Goal: Information Seeking & Learning: Learn about a topic

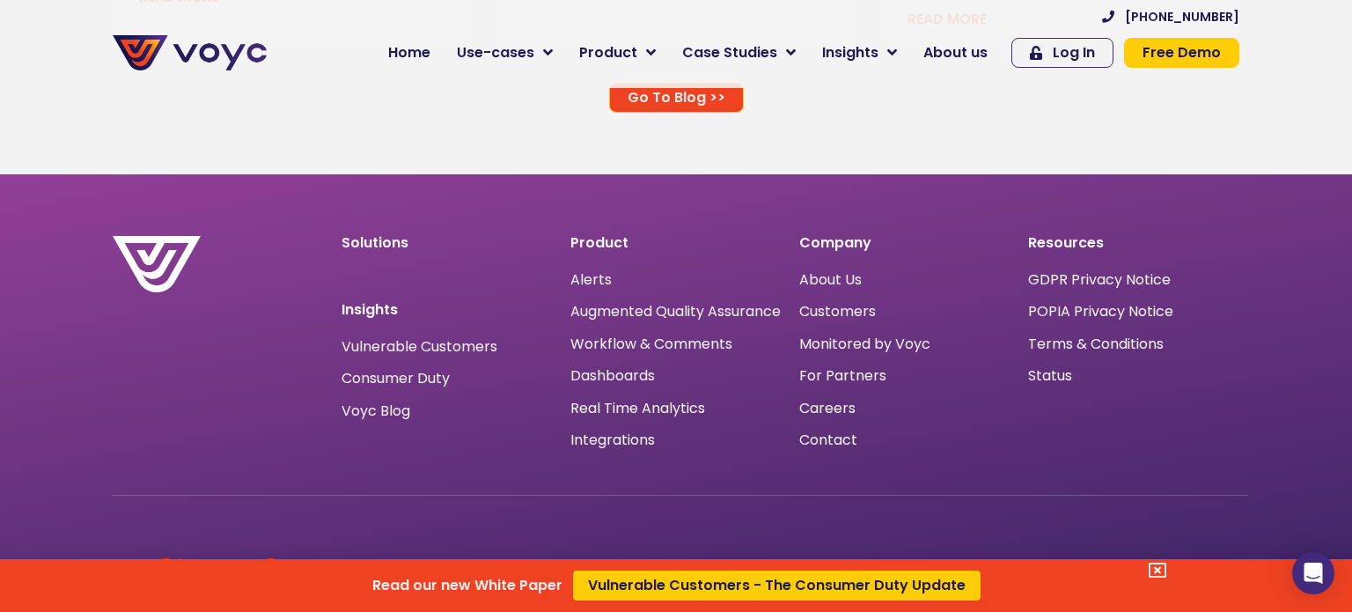
scroll to position [11513, 0]
click at [1156, 575] on icon at bounding box center [1157, 570] width 18 height 18
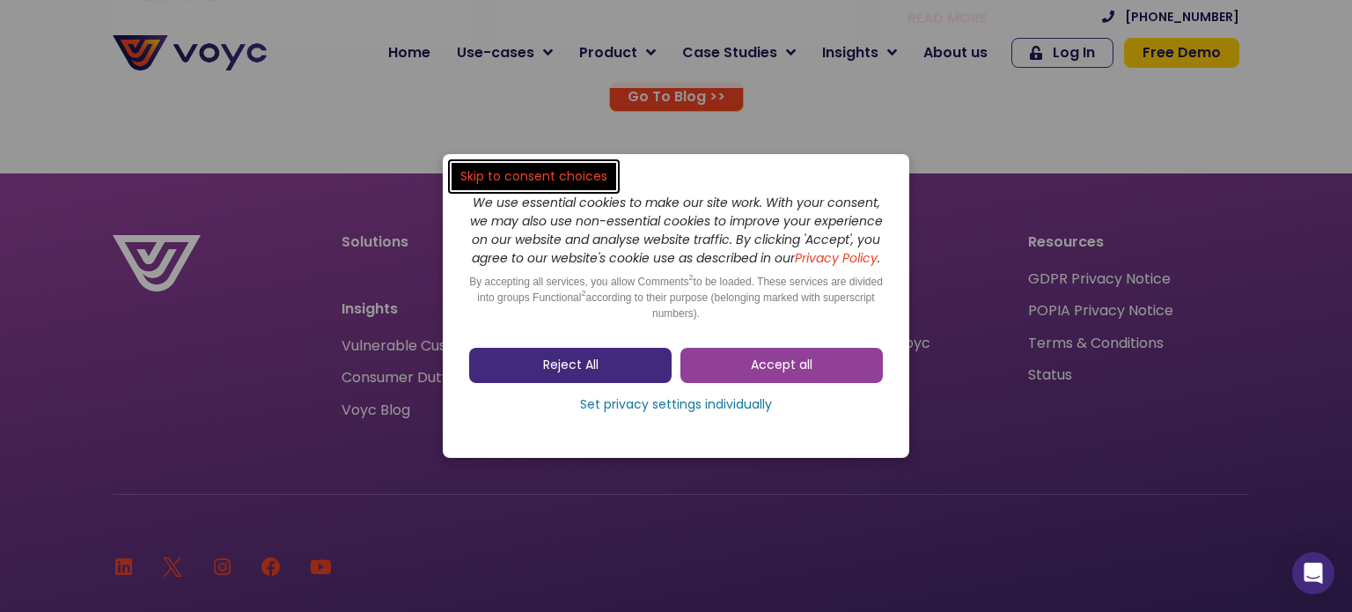
click at [624, 378] on link "Reject All" at bounding box center [570, 365] width 202 height 35
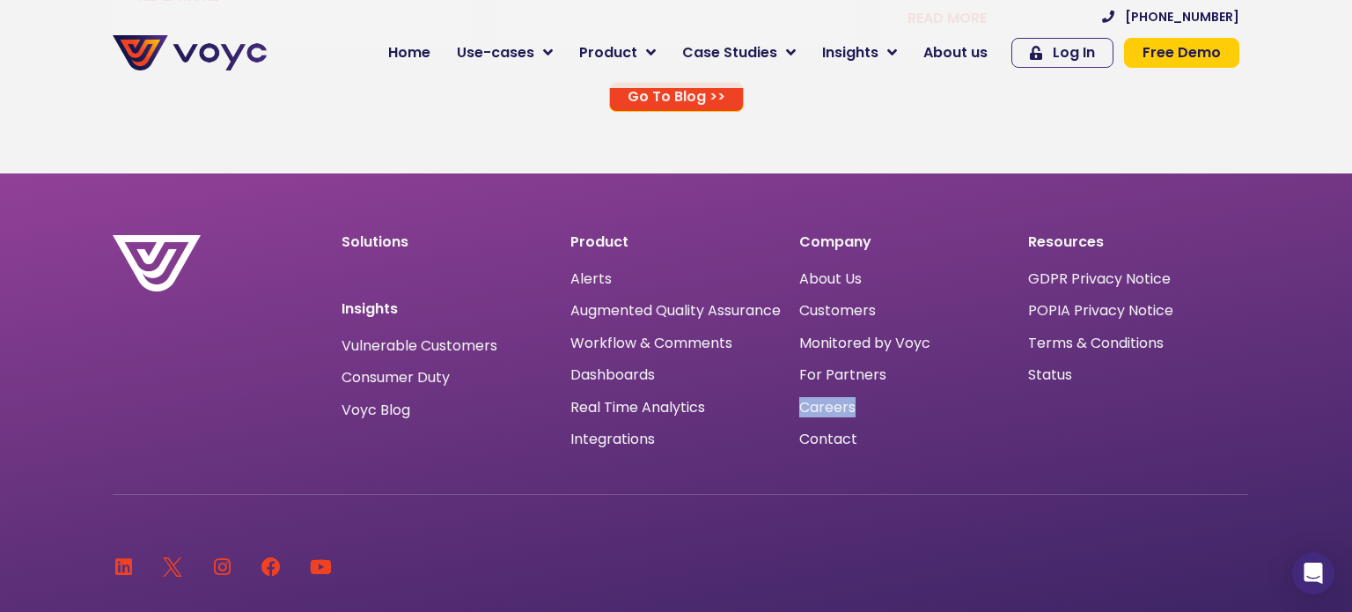
click at [921, 458] on div "Company About Us Customers Monitored by Voyc For Partners Careers Contact" at bounding box center [904, 342] width 229 height 232
click at [893, 505] on div "Linkedin Twitter Logo New - Colour Instagram Facebook Youtube" at bounding box center [680, 540] width 1135 height 92
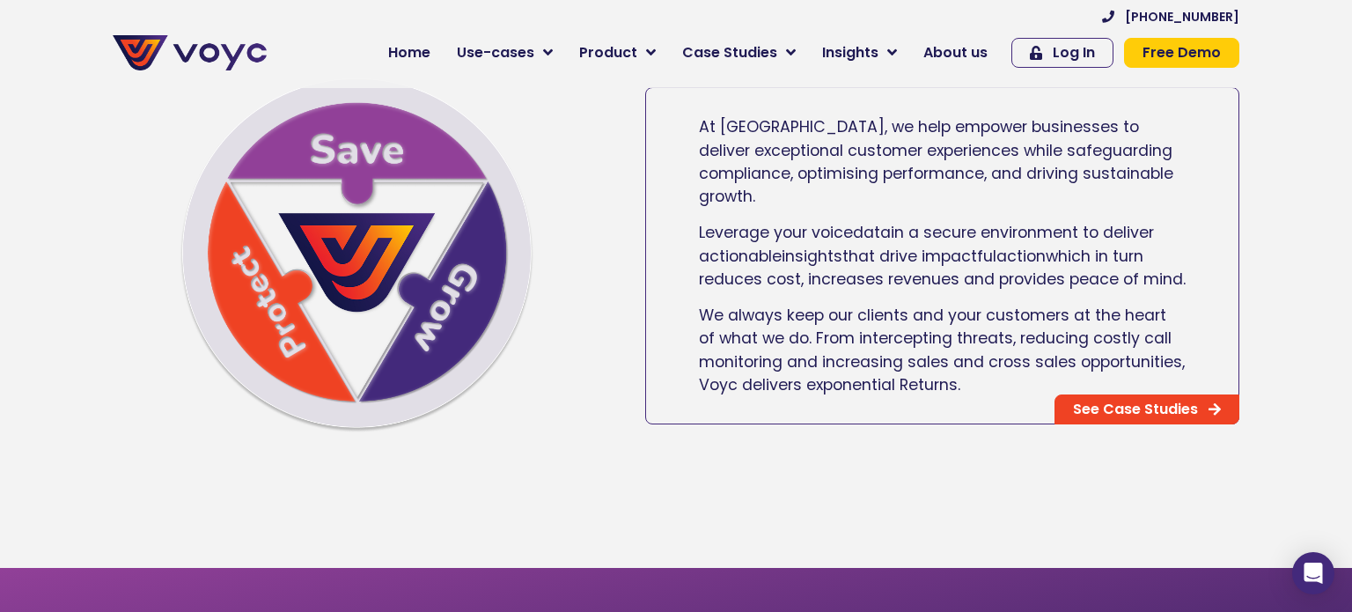
scroll to position [935, 0]
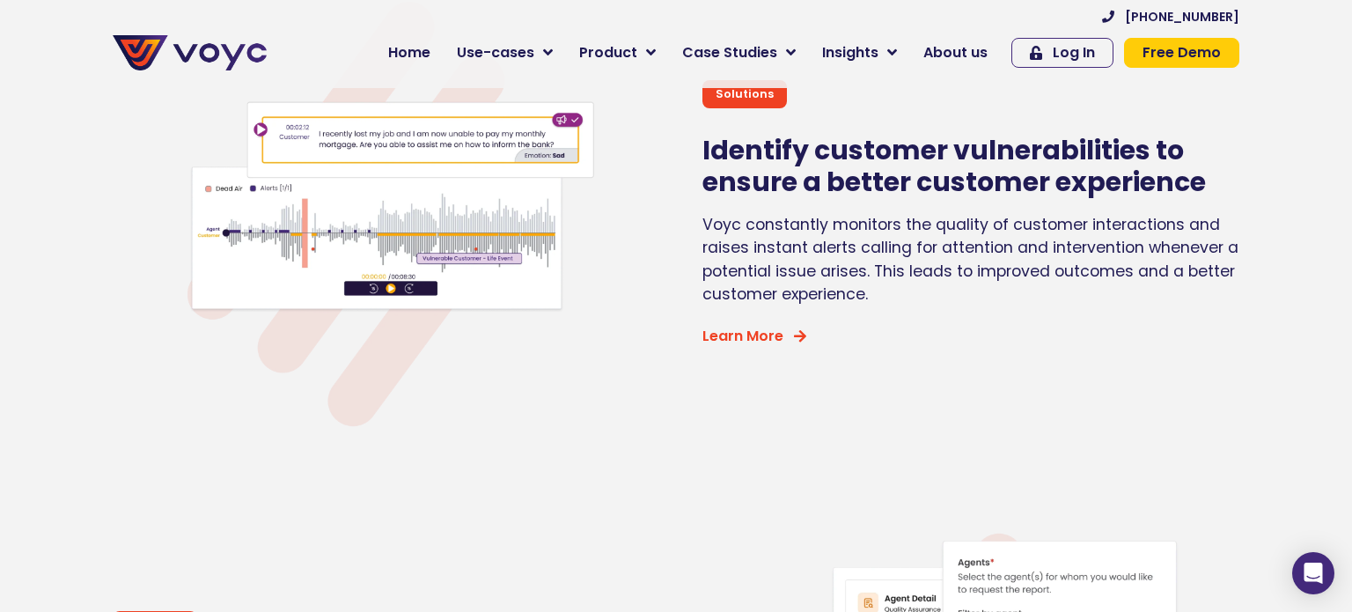
scroll to position [5546, 0]
click at [62, 238] on section "Solutions Identify customer vulnerabilities to ensure a better customer experie…" at bounding box center [676, 195] width 1352 height 493
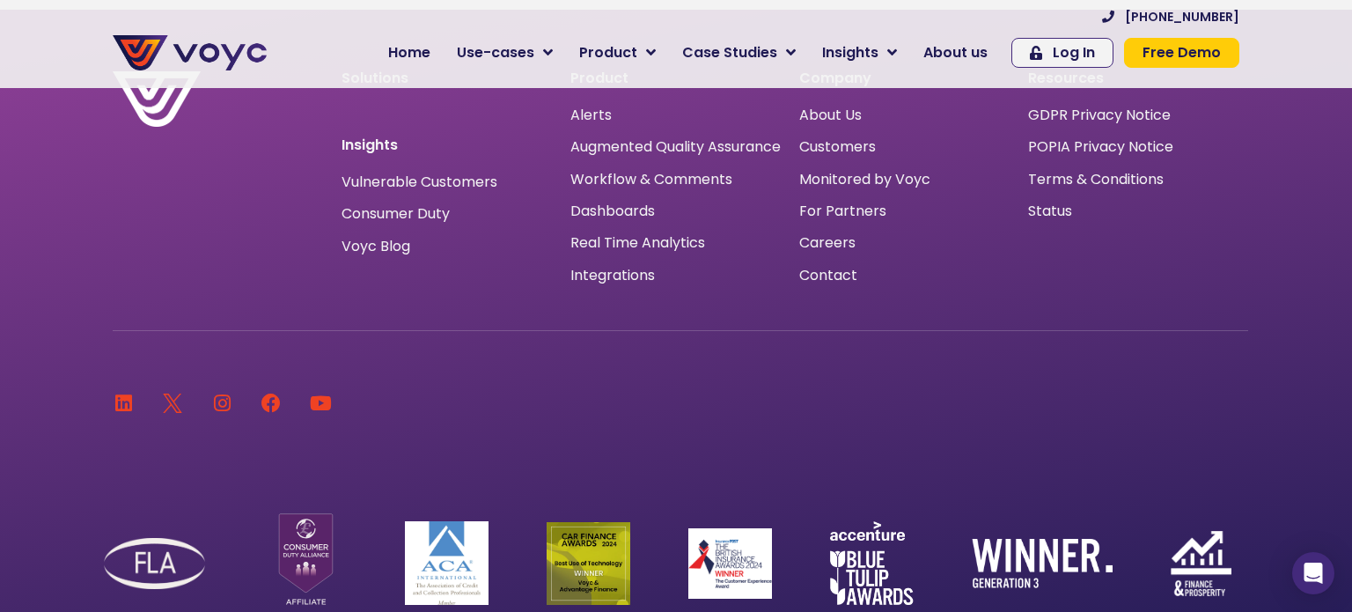
scroll to position [11677, 0]
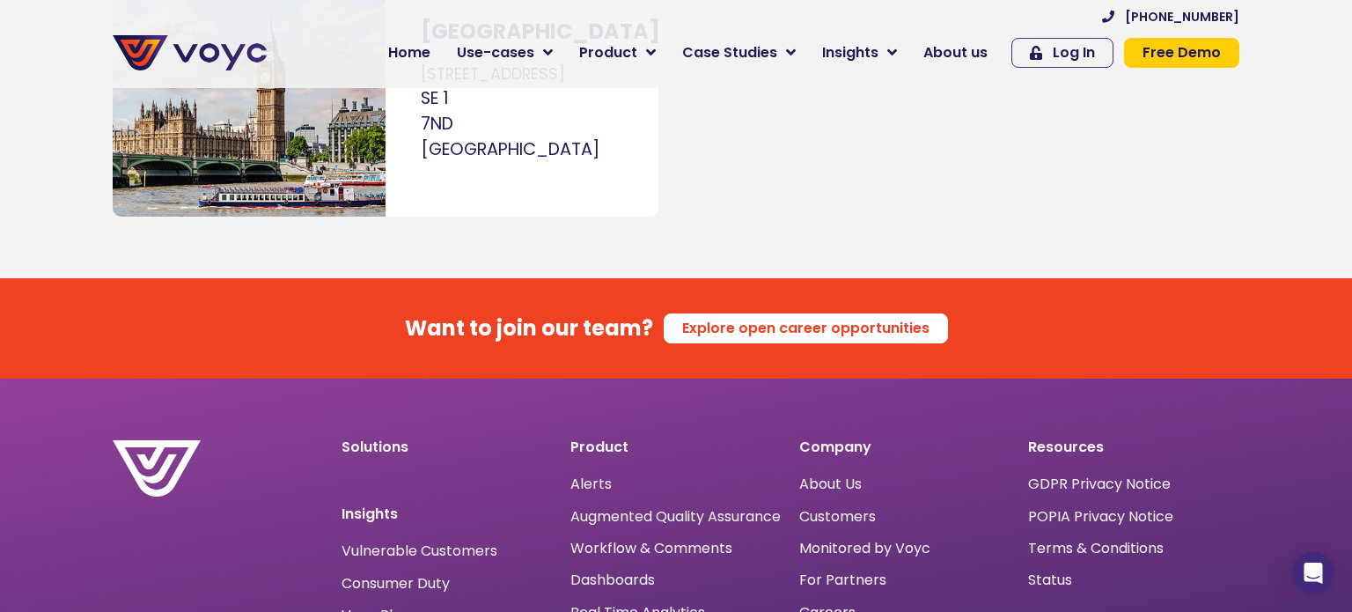
scroll to position [11216, 0]
